Goal: Transaction & Acquisition: Book appointment/travel/reservation

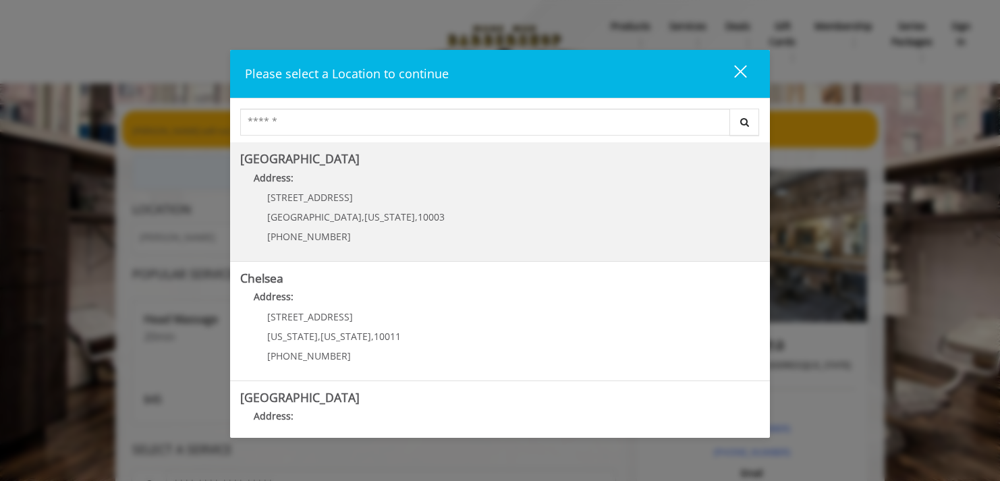
click at [385, 196] on p "60 E 8th St" at bounding box center [355, 197] width 177 height 10
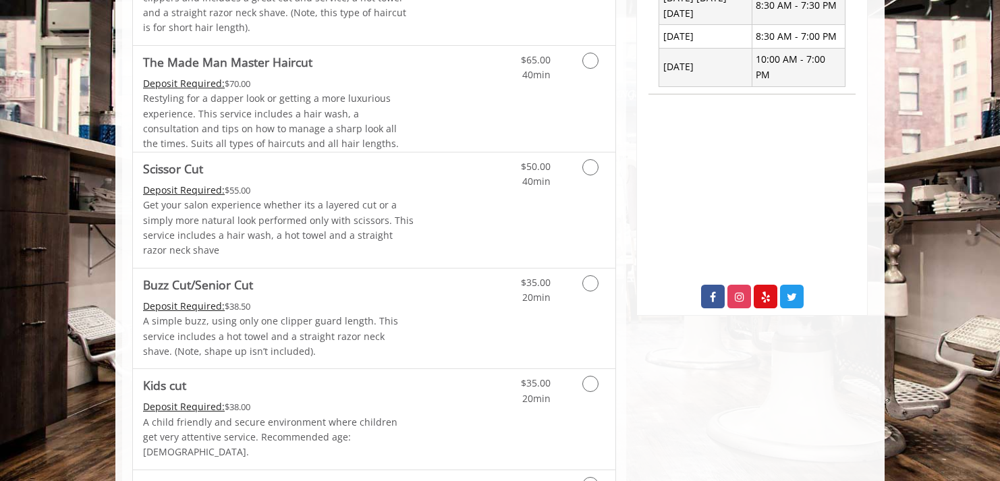
scroll to position [568, 0]
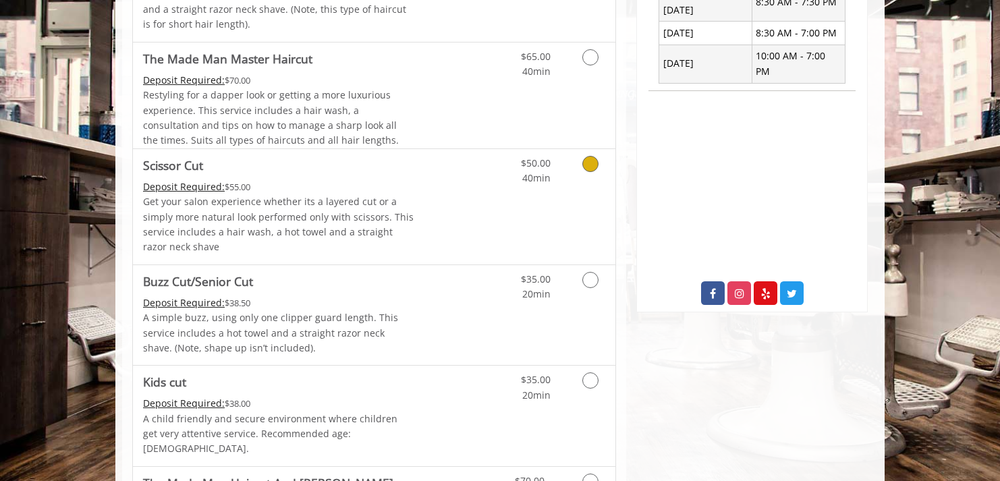
click at [589, 165] on icon "Grooming services" at bounding box center [590, 164] width 16 height 16
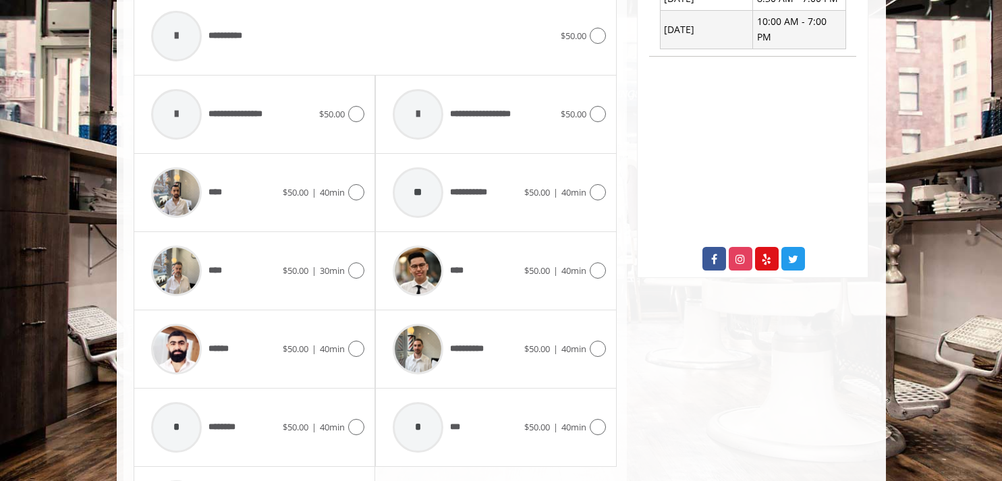
scroll to position [619, 0]
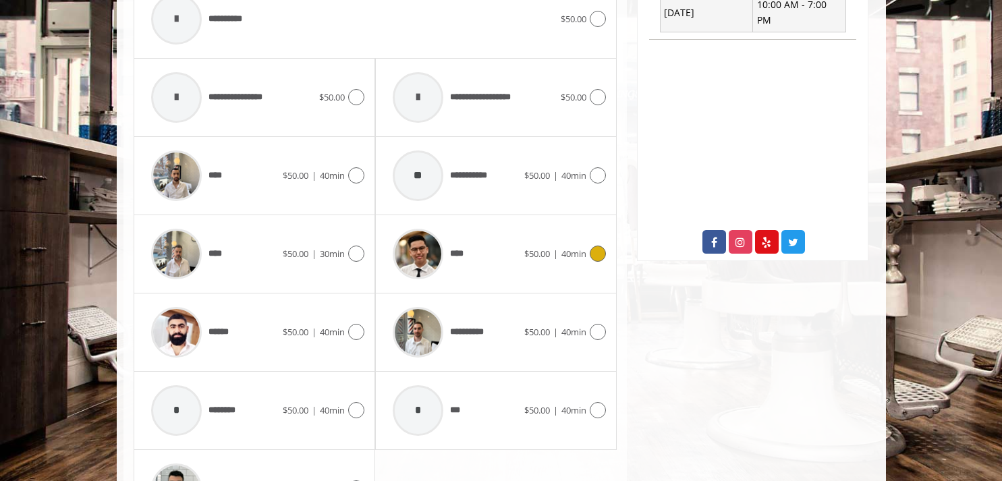
click at [598, 252] on icon at bounding box center [598, 254] width 16 height 16
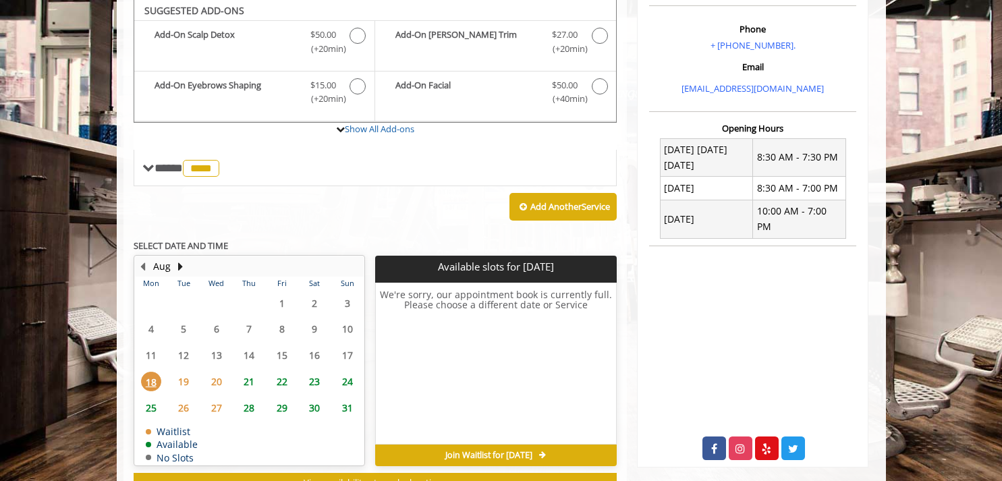
scroll to position [411, 0]
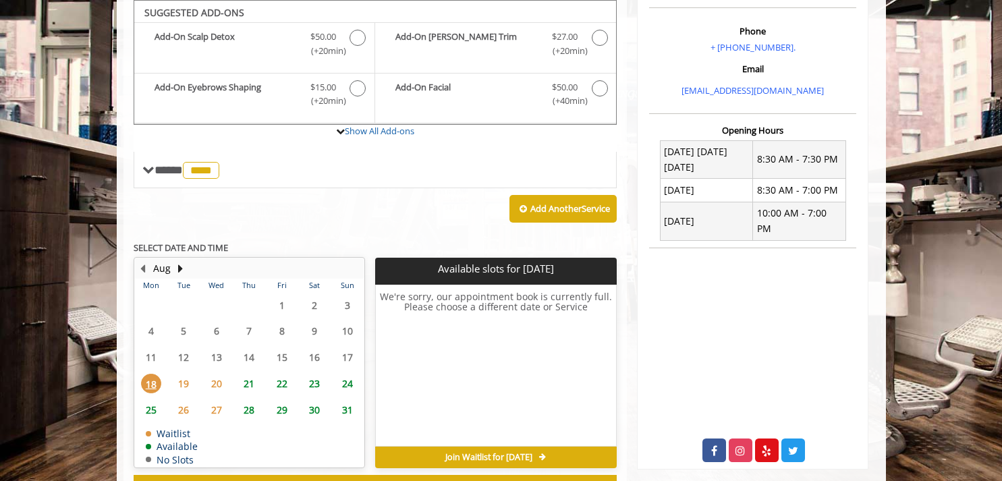
click at [184, 385] on span "19" at bounding box center [183, 384] width 20 height 20
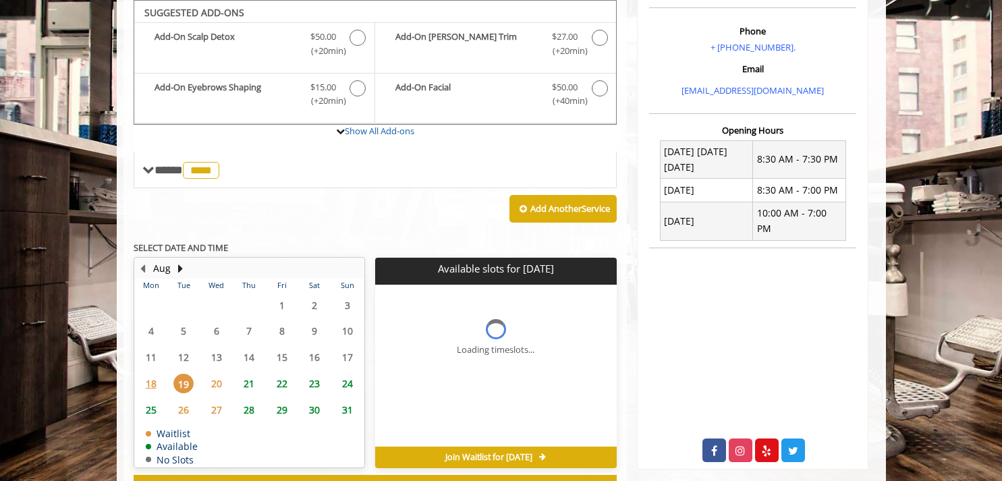
scroll to position [464, 0]
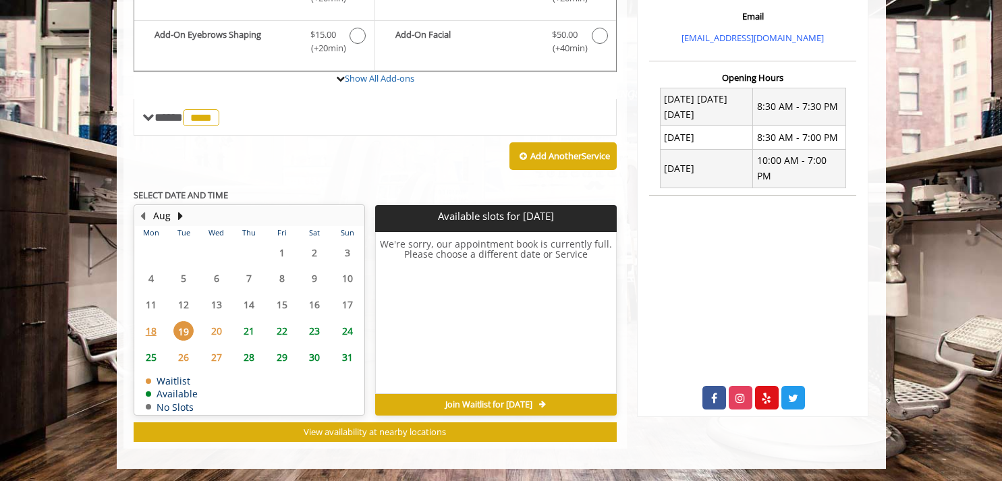
click at [215, 331] on span "20" at bounding box center [216, 331] width 20 height 20
click at [250, 331] on span "21" at bounding box center [249, 331] width 20 height 20
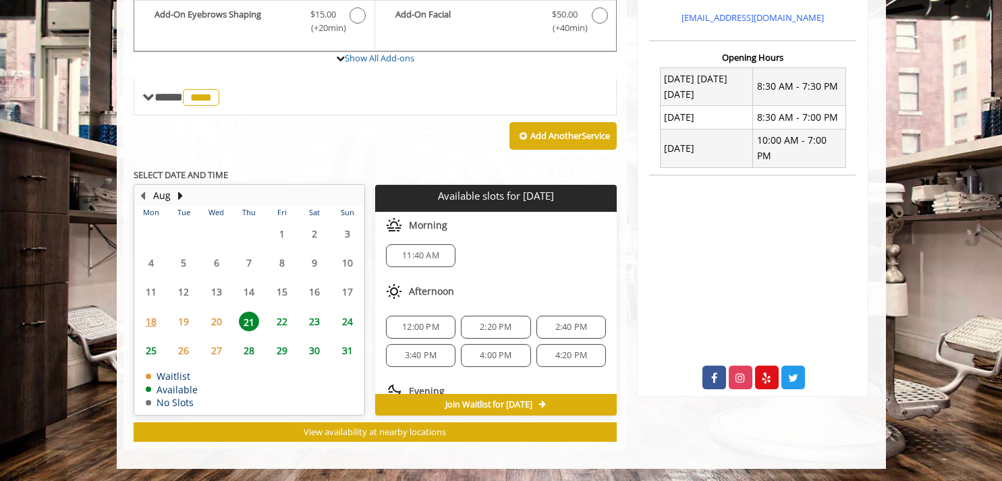
scroll to position [0, 0]
click at [420, 330] on span "12:00 PM" at bounding box center [420, 332] width 37 height 11
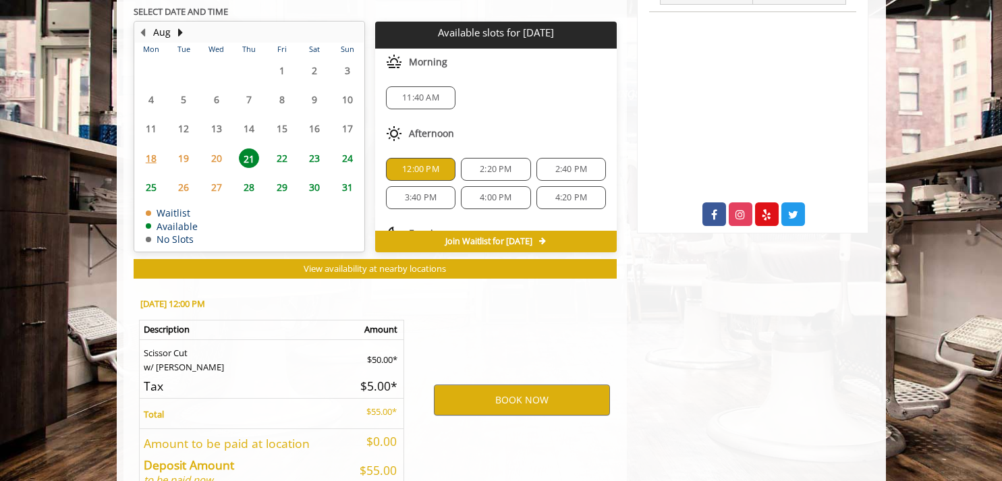
scroll to position [728, 0]
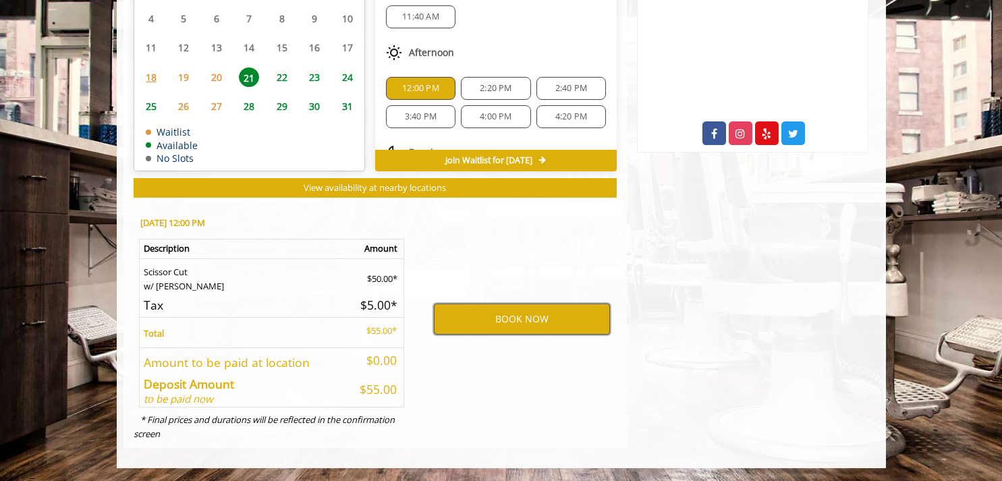
click at [532, 316] on button "BOOK NOW" at bounding box center [522, 319] width 176 height 31
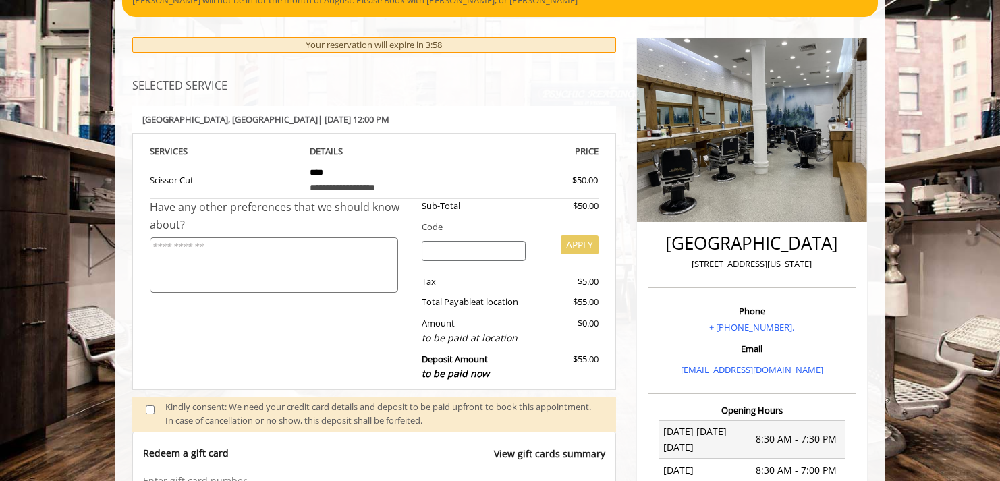
scroll to position [128, 0]
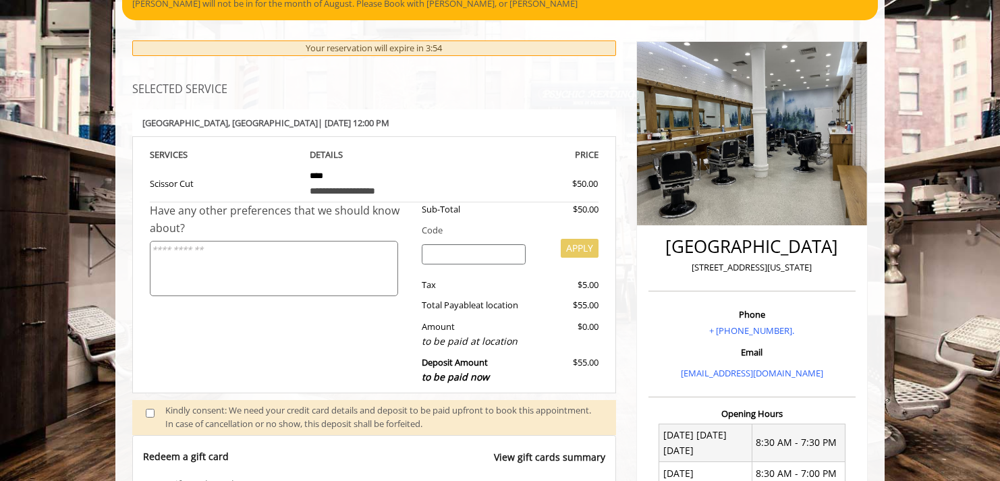
drag, startPoint x: 217, startPoint y: 259, endPoint x: 243, endPoint y: 256, distance: 26.5
click at [217, 258] on textarea at bounding box center [274, 269] width 248 height 56
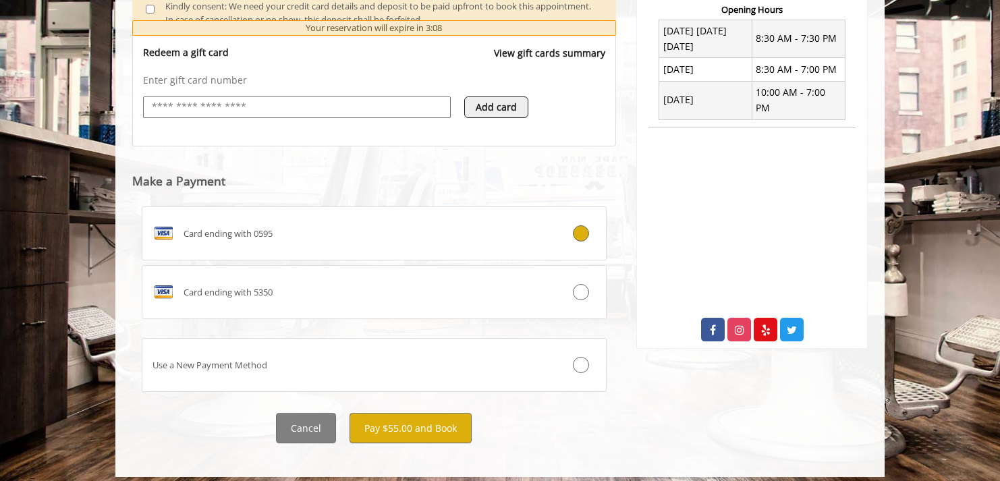
scroll to position [541, 0]
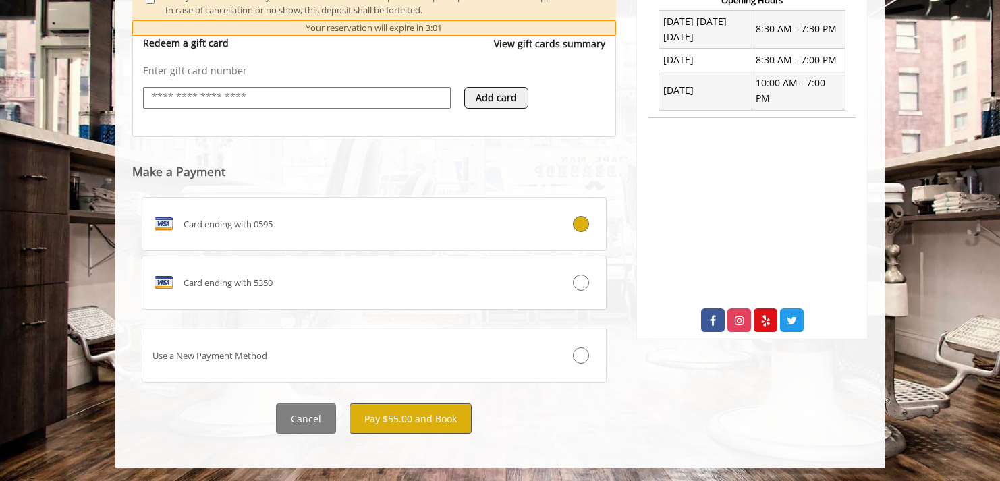
type textarea "**********"
click at [398, 420] on button "Pay $55.00 and Book" at bounding box center [411, 418] width 122 height 30
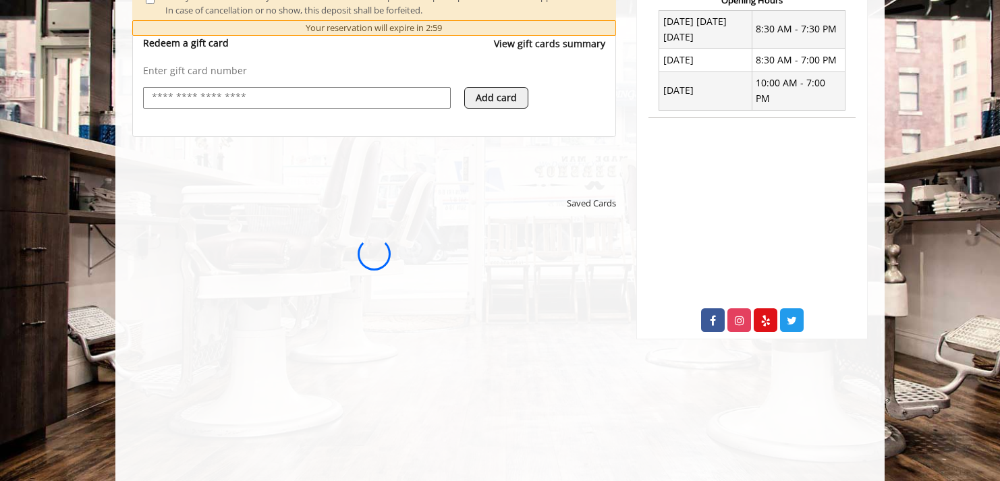
scroll to position [0, 0]
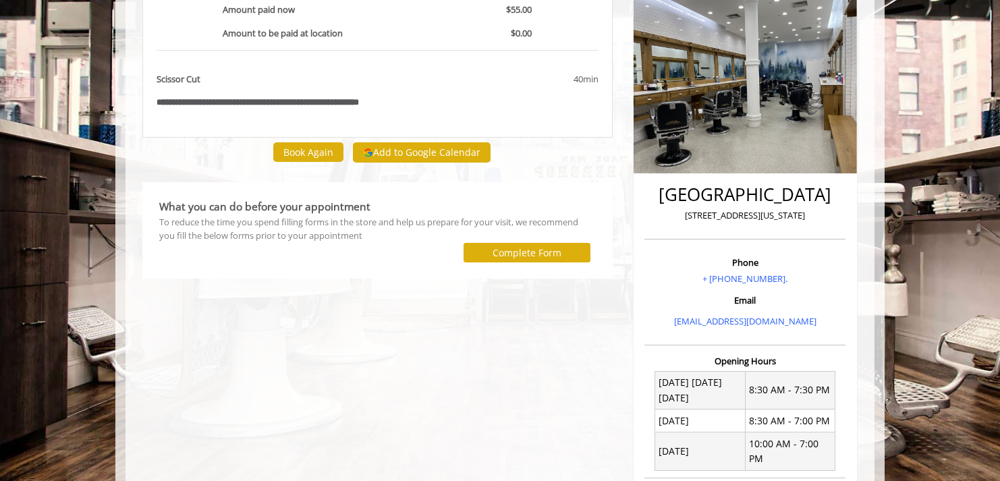
scroll to position [175, 0]
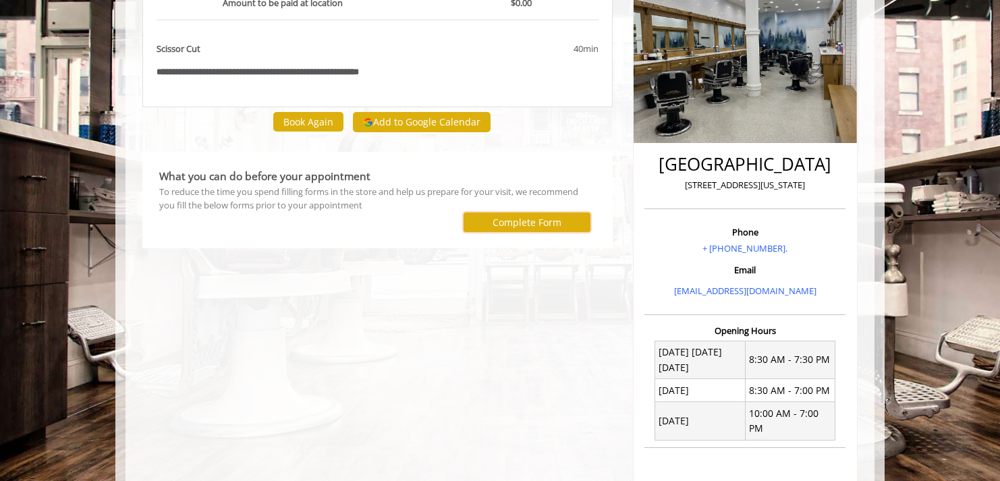
click at [511, 223] on label "Complete Form" at bounding box center [527, 222] width 69 height 11
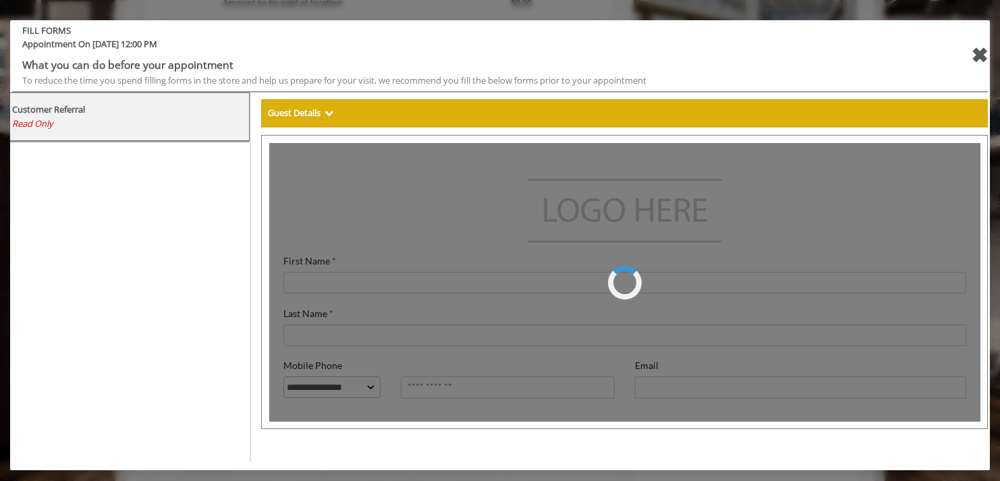
scroll to position [0, 0]
type input "******"
type input "*****"
select select "***"
type input "**********"
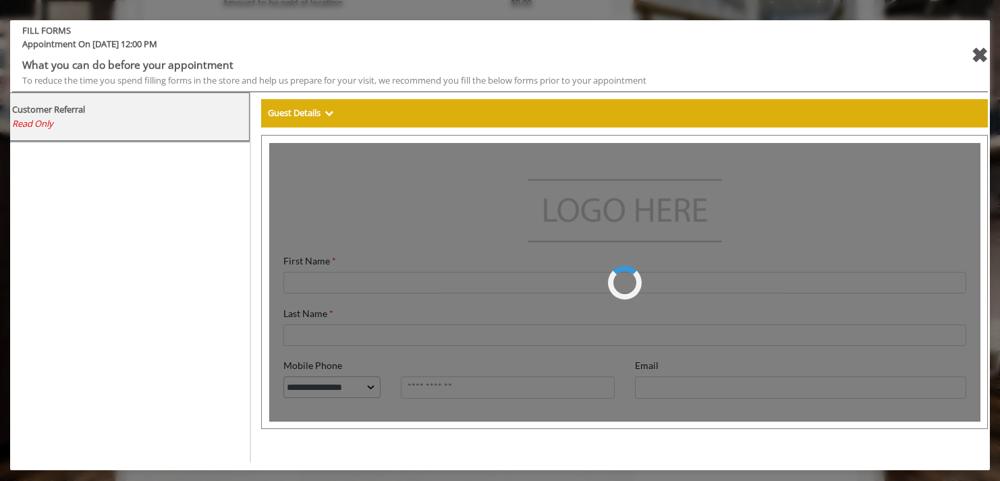
type input "**********"
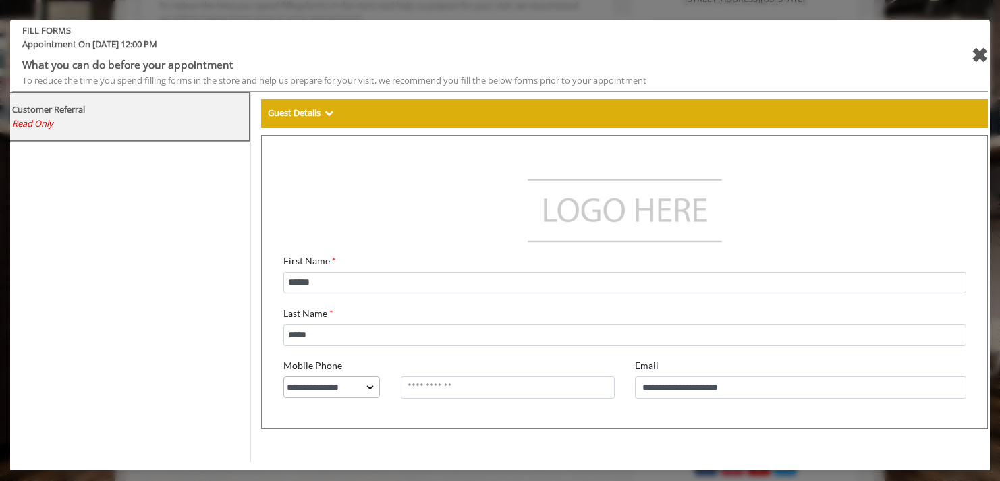
drag, startPoint x: 1003, startPoint y: 213, endPoint x: 700, endPoint y: 157, distance: 308.0
click at [38, 160] on div "Customer Referral Read Only" at bounding box center [126, 277] width 249 height 370
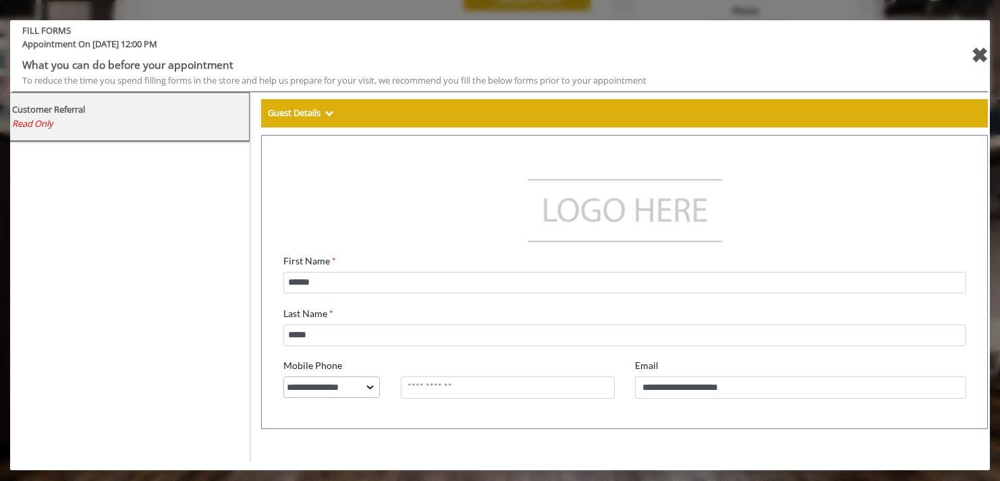
click at [977, 58] on div "✖" at bounding box center [979, 55] width 17 height 32
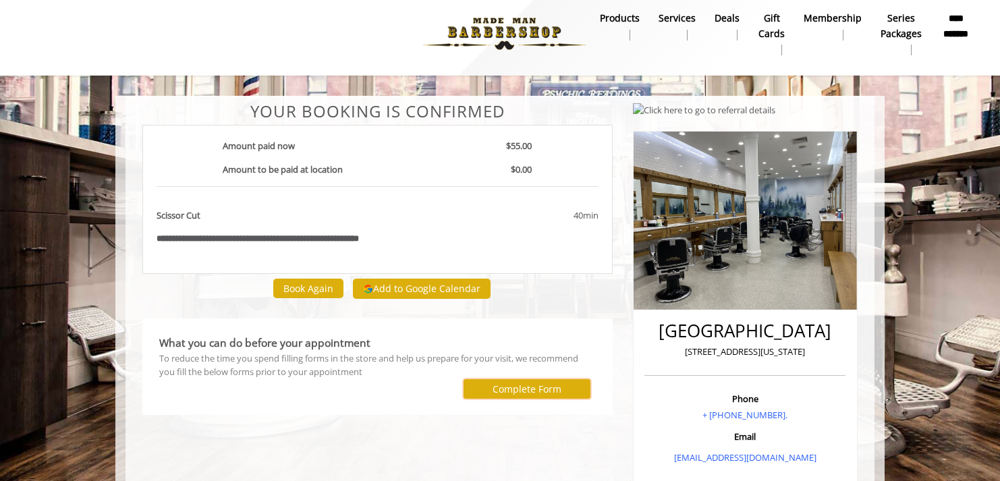
scroll to position [0, 0]
